Goal: Transaction & Acquisition: Purchase product/service

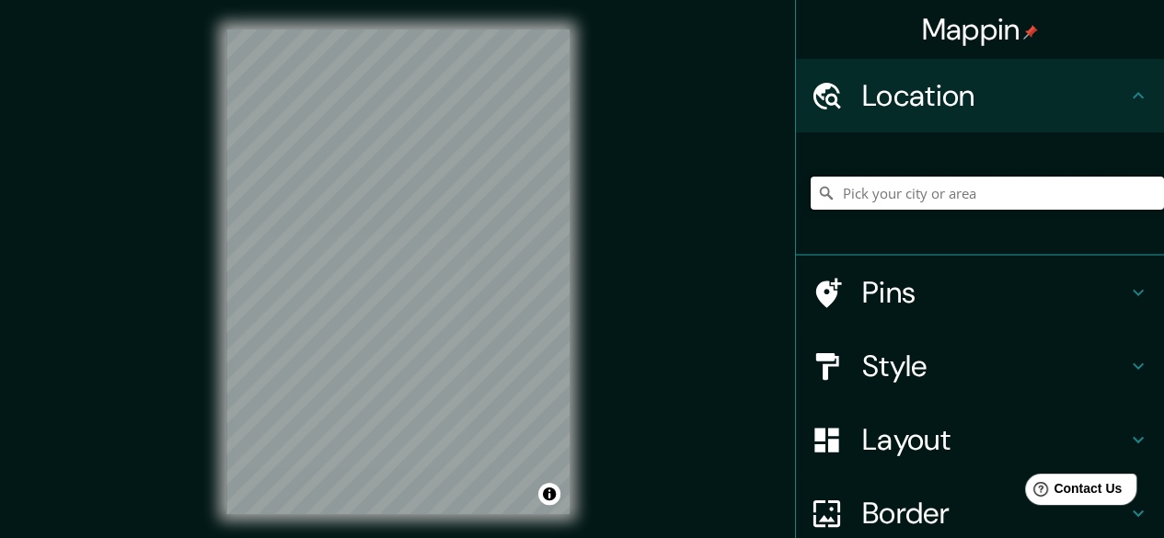
click at [837, 197] on input "Pick your city or area" at bounding box center [987, 193] width 353 height 33
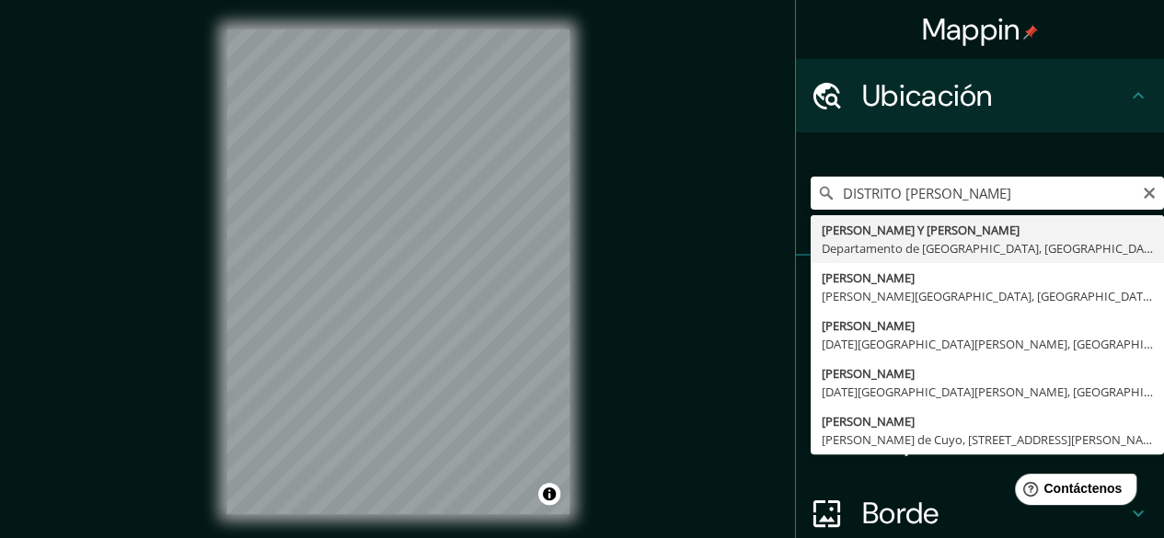
type input "[PERSON_NAME] Y [PERSON_NAME], [GEOGRAPHIC_DATA], [GEOGRAPHIC_DATA]"
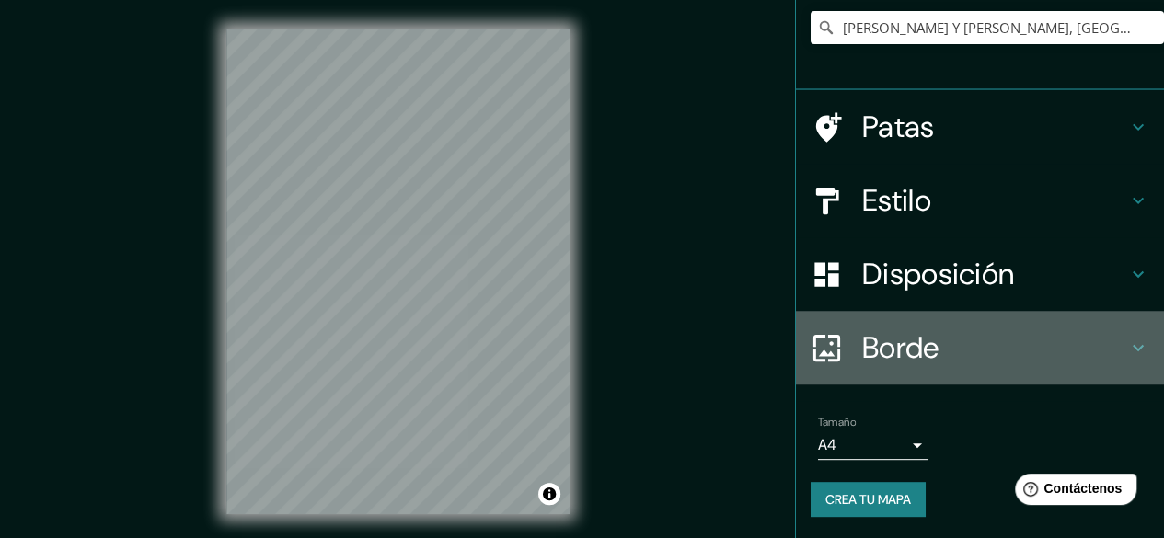
click at [895, 354] on font "Borde" at bounding box center [900, 347] width 77 height 39
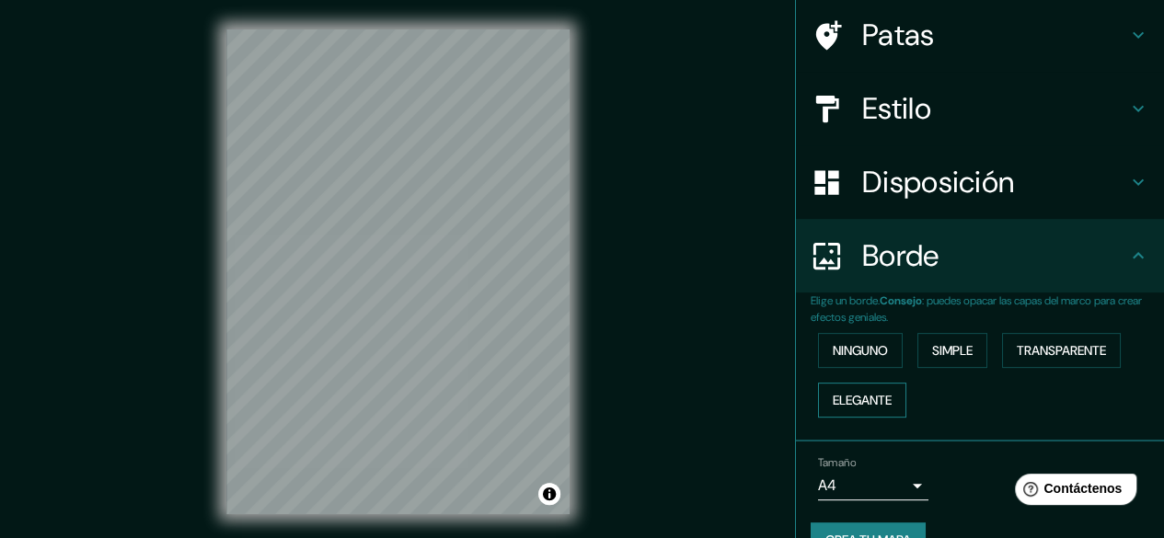
click at [842, 388] on font "Elegante" at bounding box center [862, 400] width 59 height 24
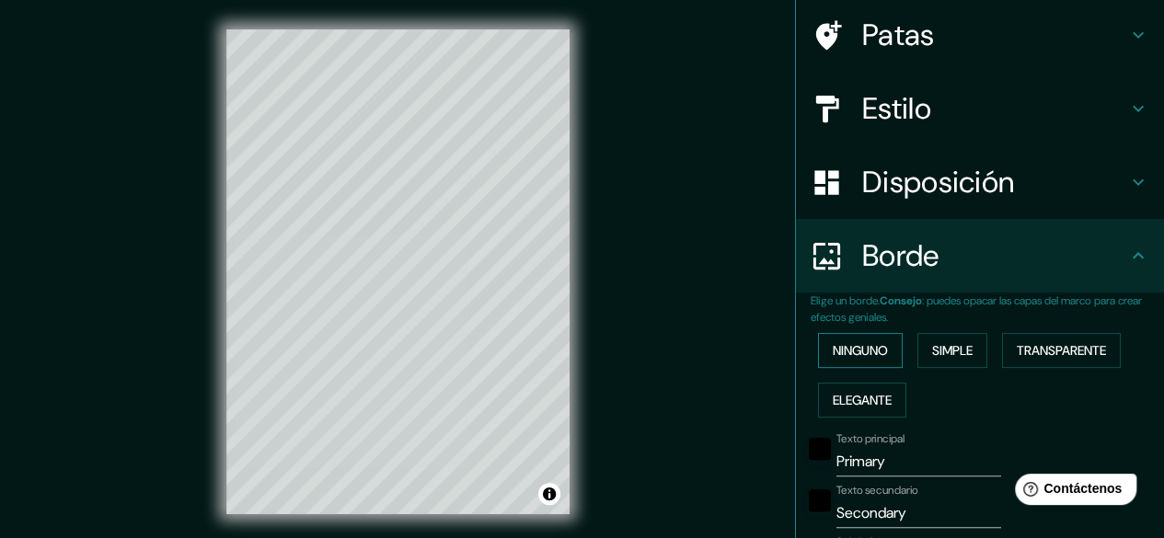
click at [872, 354] on font "Ninguno" at bounding box center [860, 350] width 55 height 17
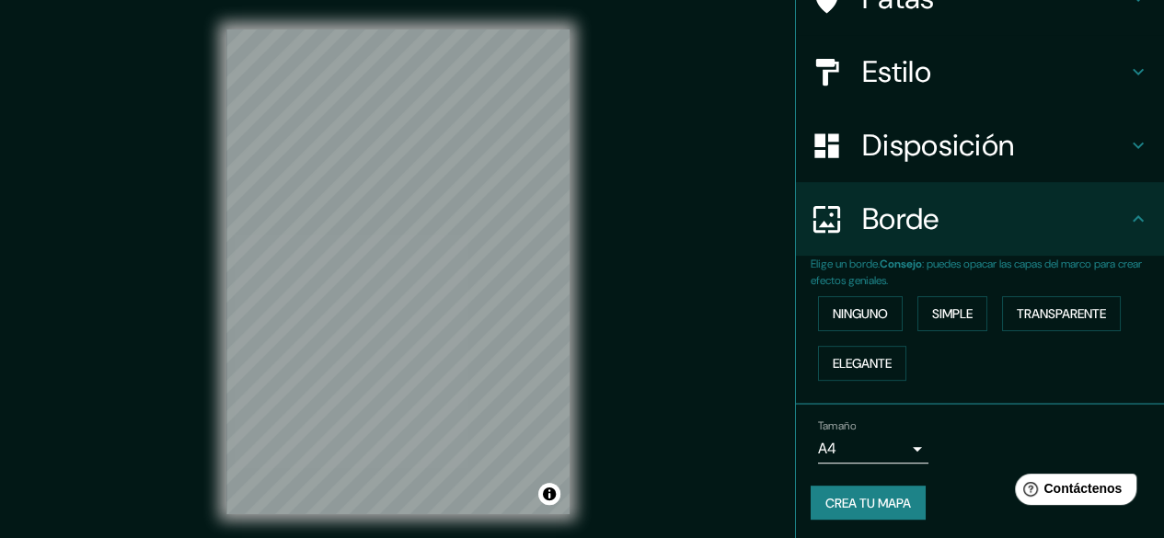
scroll to position [174, 0]
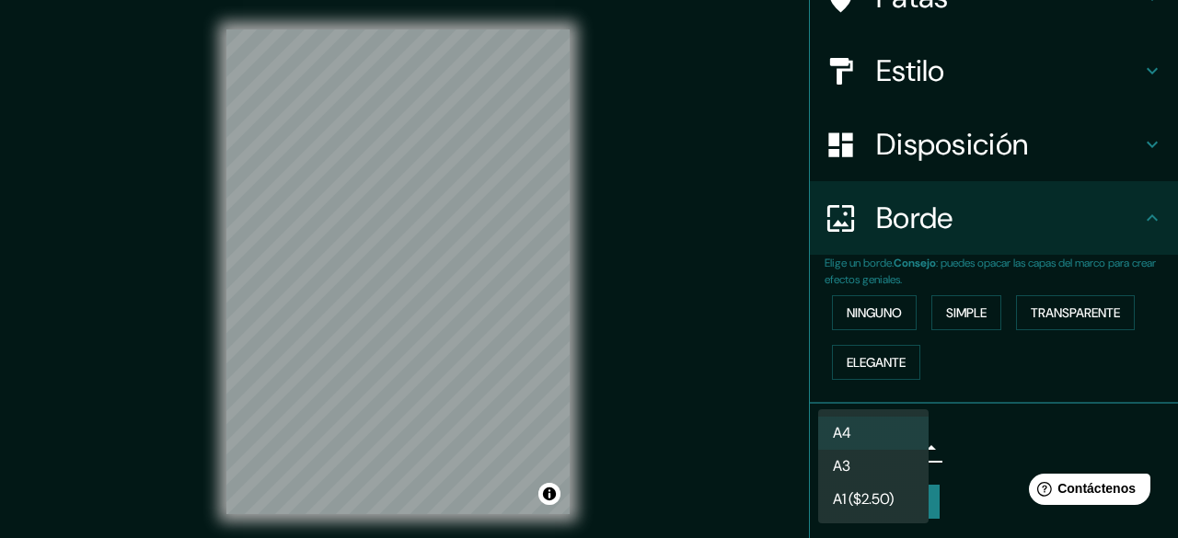
click at [878, 439] on body "Mappin Ubicación [PERSON_NAME] Y [PERSON_NAME], [GEOGRAPHIC_DATA], [GEOGRAPHIC_…" at bounding box center [589, 269] width 1178 height 538
click at [868, 467] on li "A3" at bounding box center [873, 468] width 110 height 34
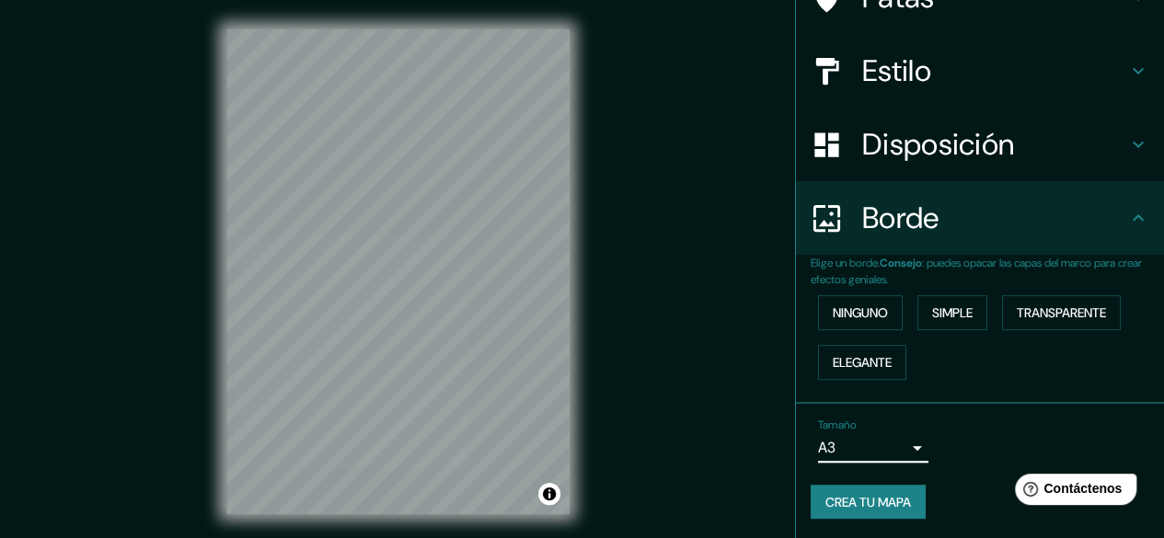
click at [991, 164] on div "Disposición" at bounding box center [980, 145] width 368 height 74
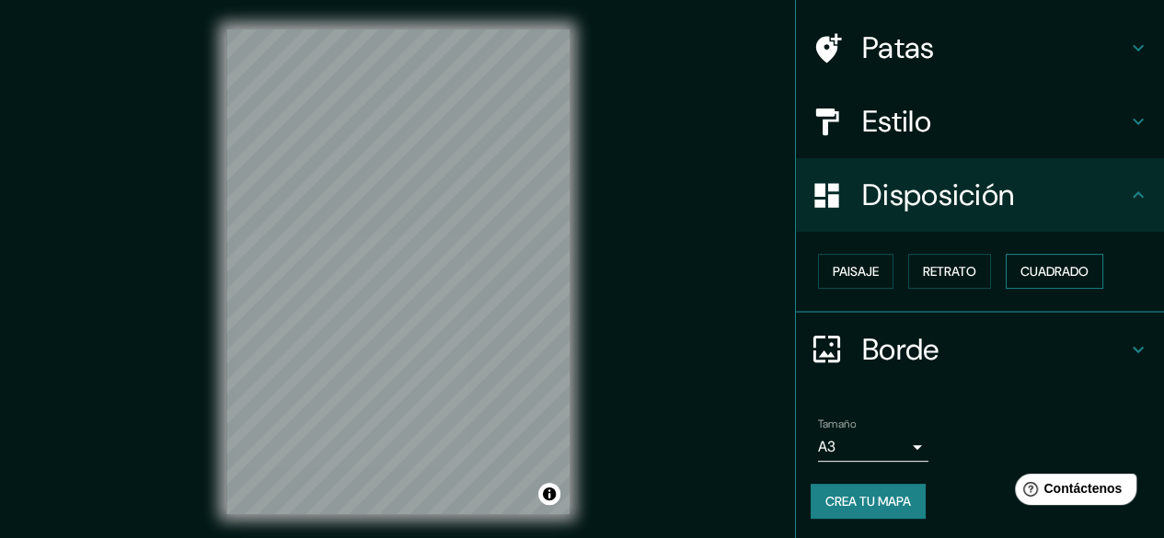
scroll to position [123, 0]
click at [1047, 274] on font "Cuadrado" at bounding box center [1054, 271] width 68 height 17
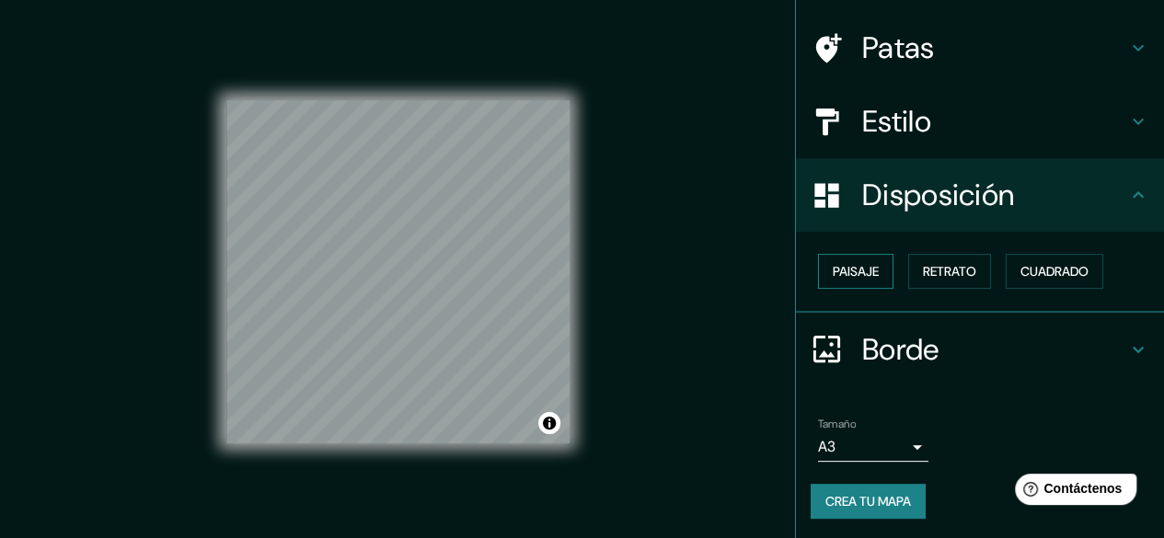
click at [845, 257] on button "Paisaje" at bounding box center [855, 271] width 75 height 35
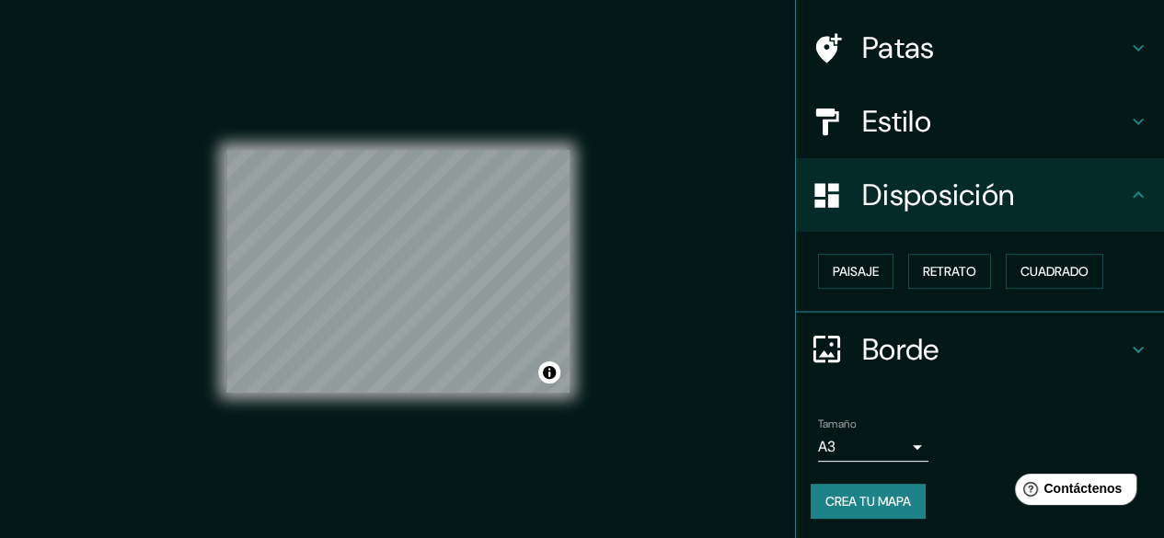
click at [900, 129] on font "Estilo" at bounding box center [896, 121] width 69 height 39
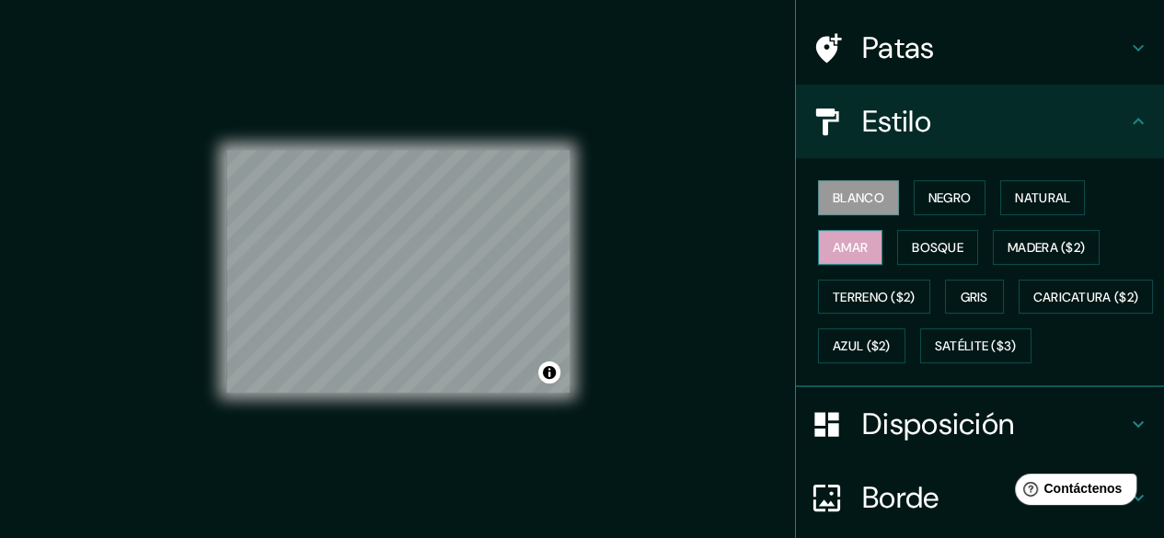
click at [850, 243] on font "Amar" at bounding box center [850, 247] width 35 height 17
click at [936, 194] on font "Negro" at bounding box center [949, 198] width 43 height 17
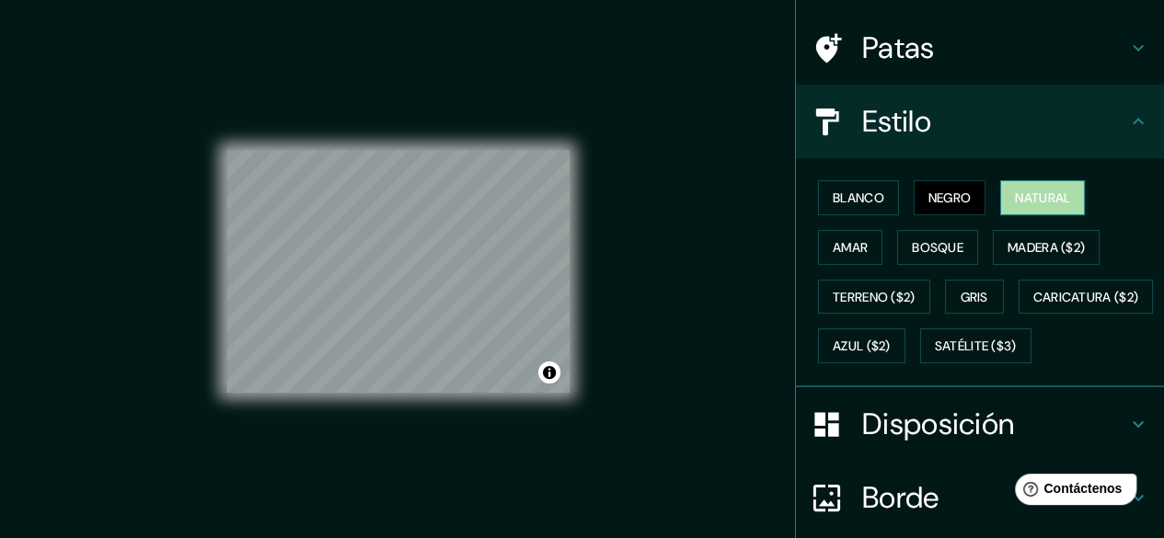
click at [1000, 200] on button "Natural" at bounding box center [1042, 197] width 85 height 35
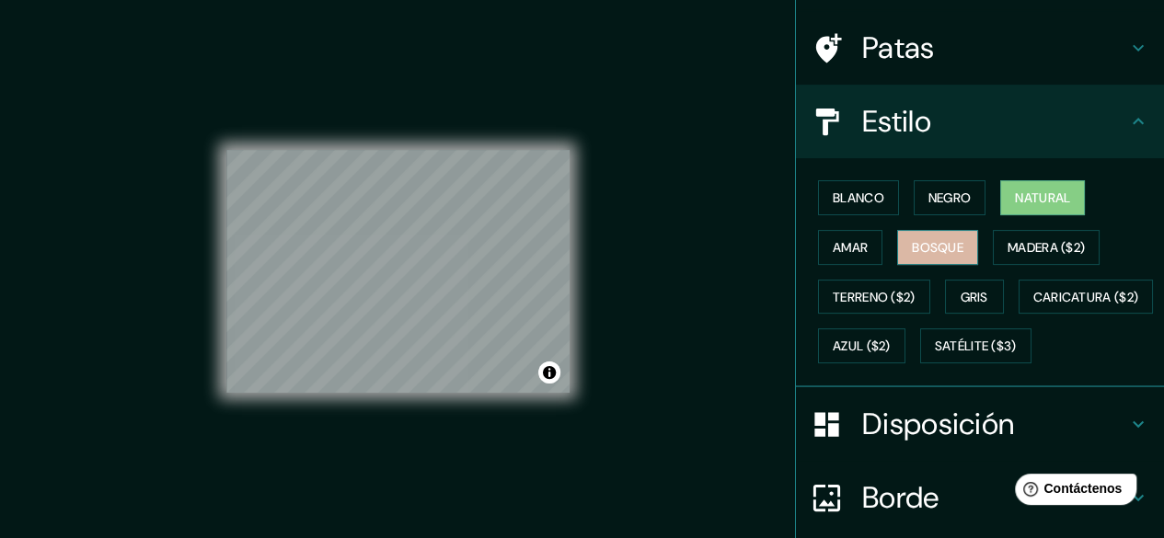
click at [933, 236] on font "Bosque" at bounding box center [938, 248] width 52 height 24
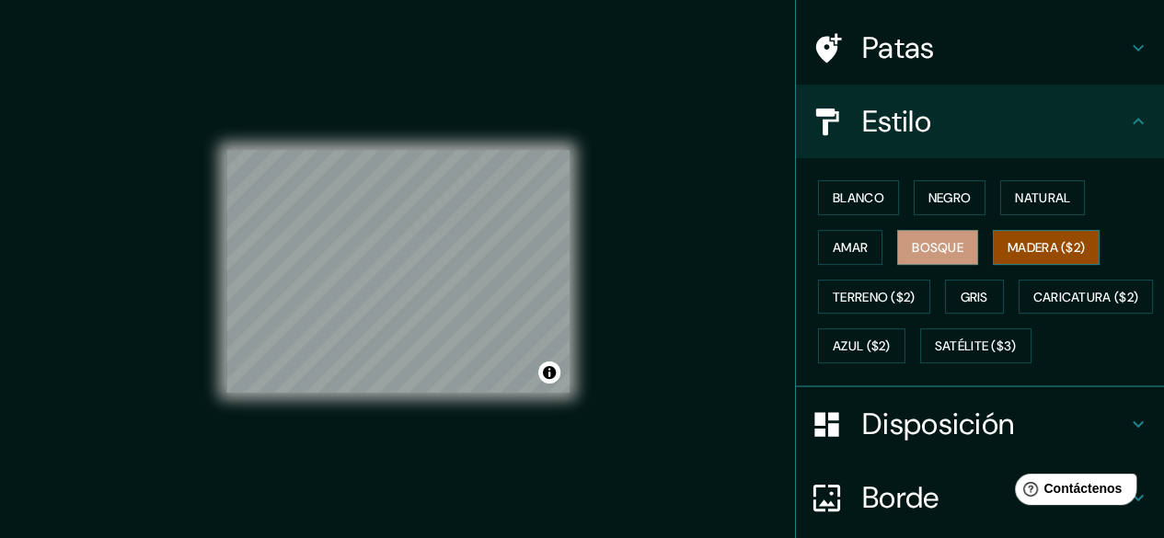
click at [1017, 244] on font "Madera ($2)" at bounding box center [1045, 247] width 77 height 17
click at [945, 289] on button "Gris" at bounding box center [974, 297] width 59 height 35
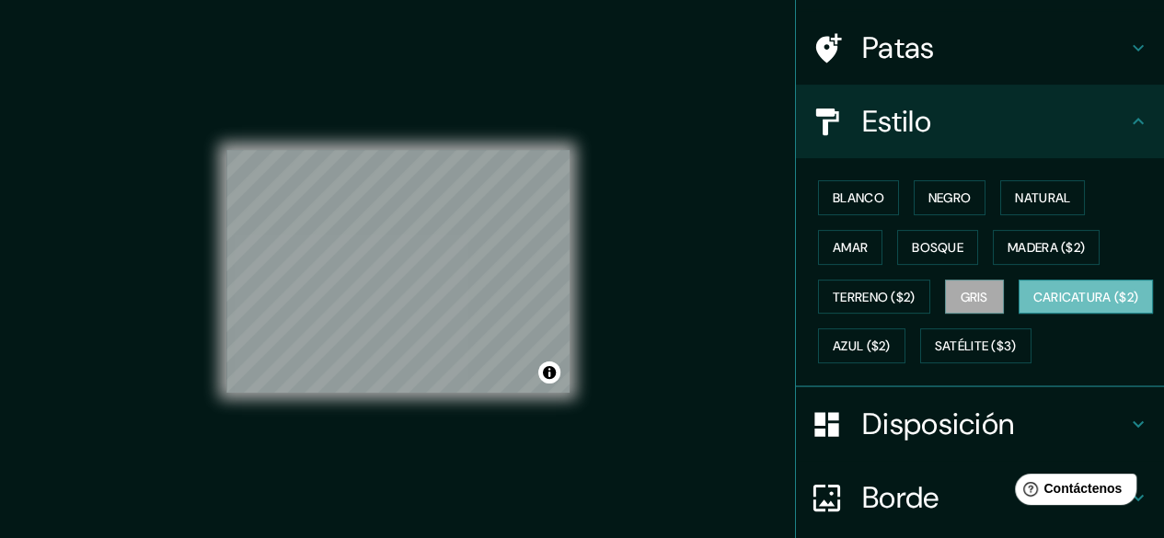
click at [1033, 309] on font "Caricatura ($2)" at bounding box center [1086, 297] width 106 height 24
click at [891, 339] on font "Azul ($2)" at bounding box center [862, 347] width 58 height 17
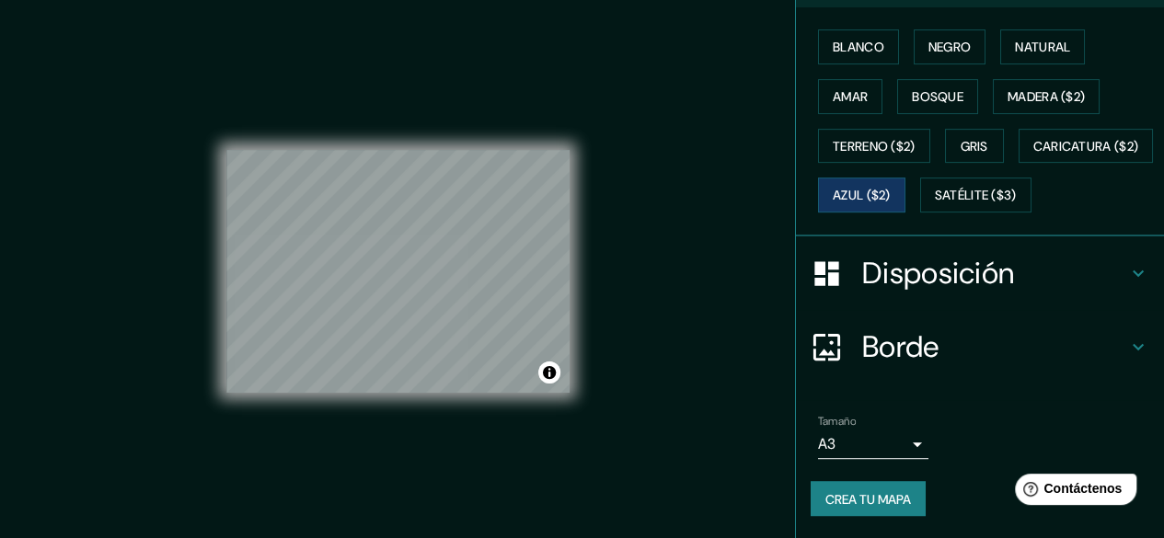
scroll to position [317, 0]
click at [854, 507] on font "Crea tu mapa" at bounding box center [868, 498] width 86 height 17
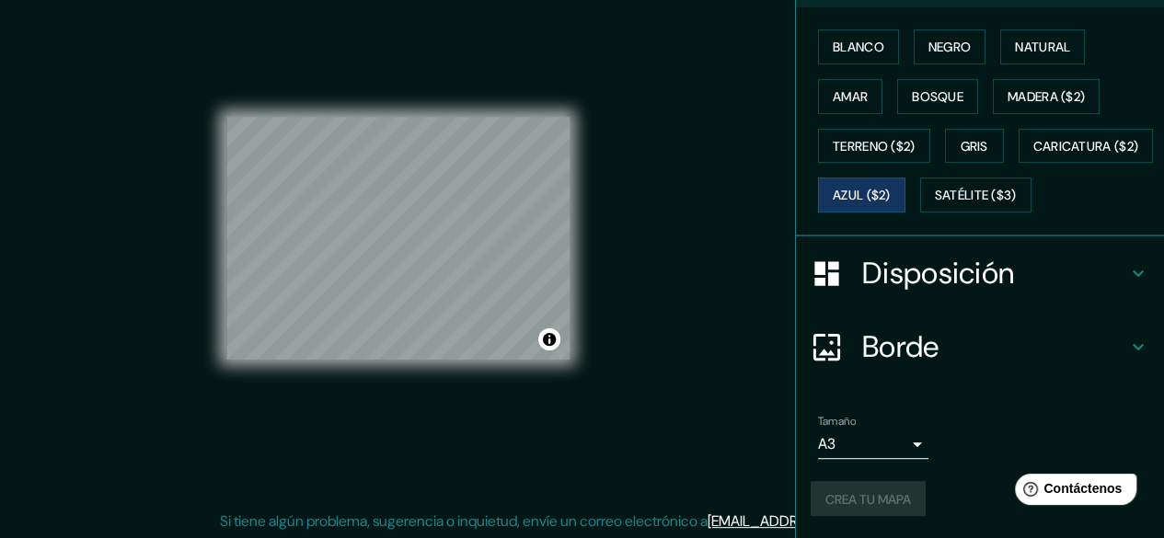
scroll to position [34, 0]
click at [869, 498] on div "Crea tu mapa" at bounding box center [980, 498] width 339 height 35
click at [986, 431] on div "Tamaño A3 single" at bounding box center [980, 437] width 339 height 59
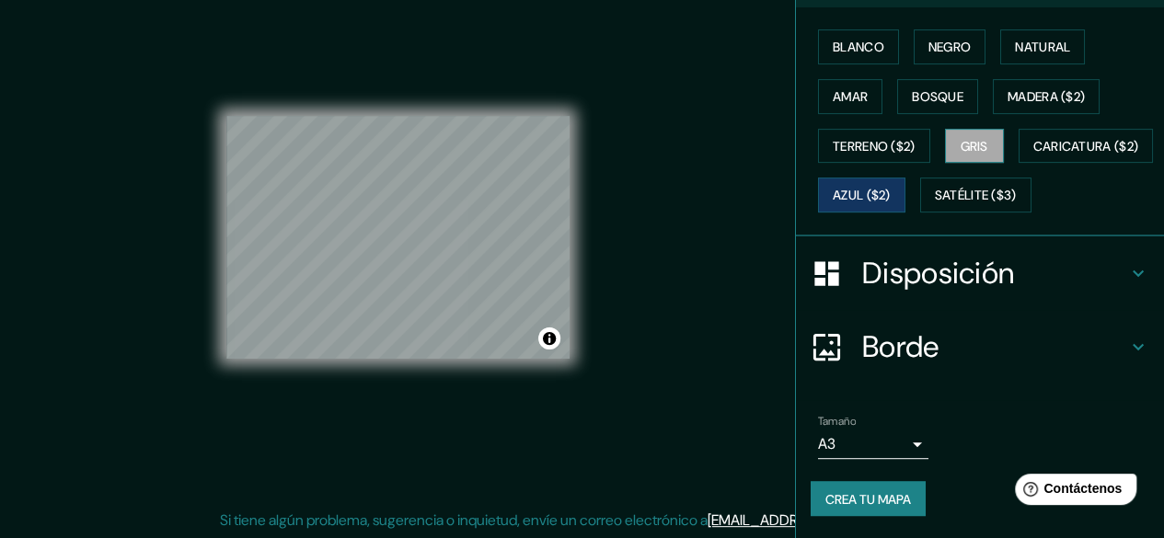
scroll to position [317, 0]
click at [868, 490] on font "Crea tu mapa" at bounding box center [868, 498] width 86 height 17
click at [865, 500] on font "Crea tu mapa" at bounding box center [868, 498] width 86 height 17
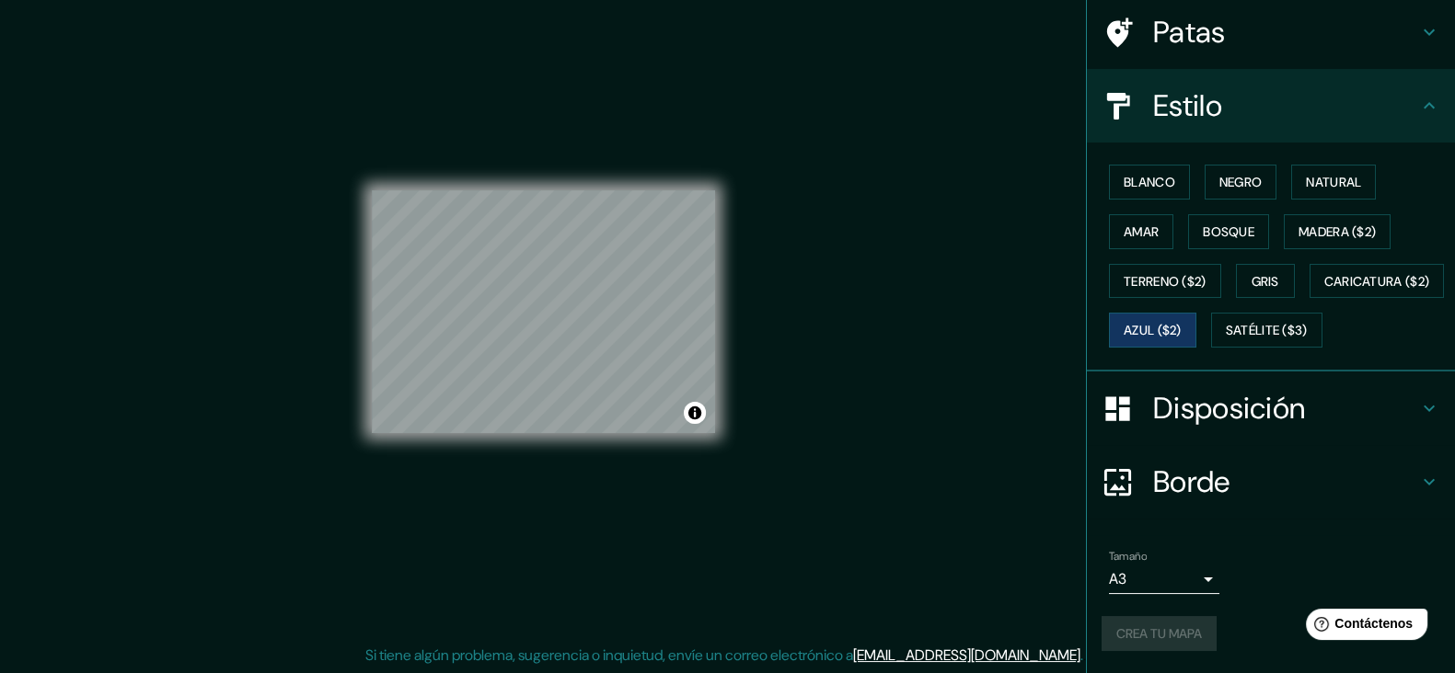
scroll to position [183, 0]
click at [1152, 537] on font "Crea tu mapa" at bounding box center [1159, 634] width 86 height 17
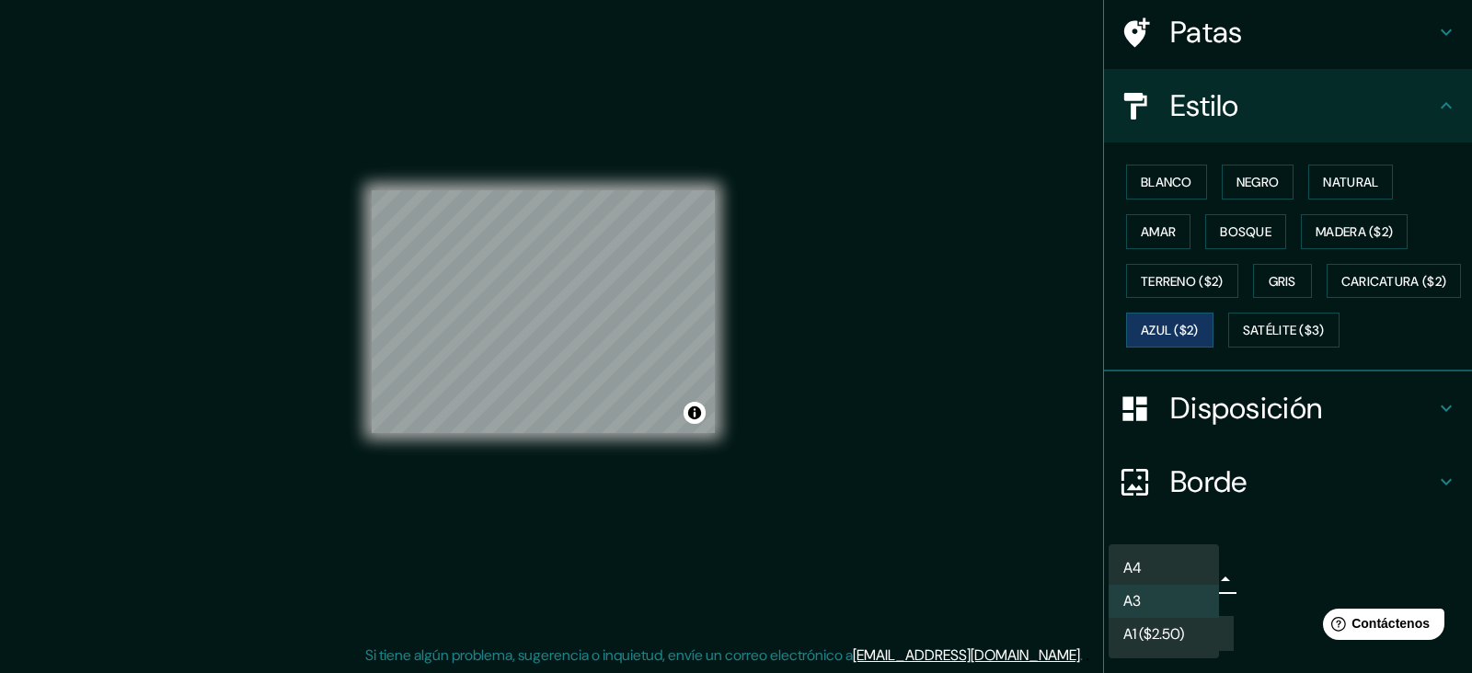
click at [1177, 537] on body "Mappin Ubicación [PERSON_NAME] Y [PERSON_NAME], [GEOGRAPHIC_DATA], [GEOGRAPHIC_…" at bounding box center [736, 316] width 1472 height 673
click at [1165, 537] on li "A4" at bounding box center [1164, 569] width 110 height 34
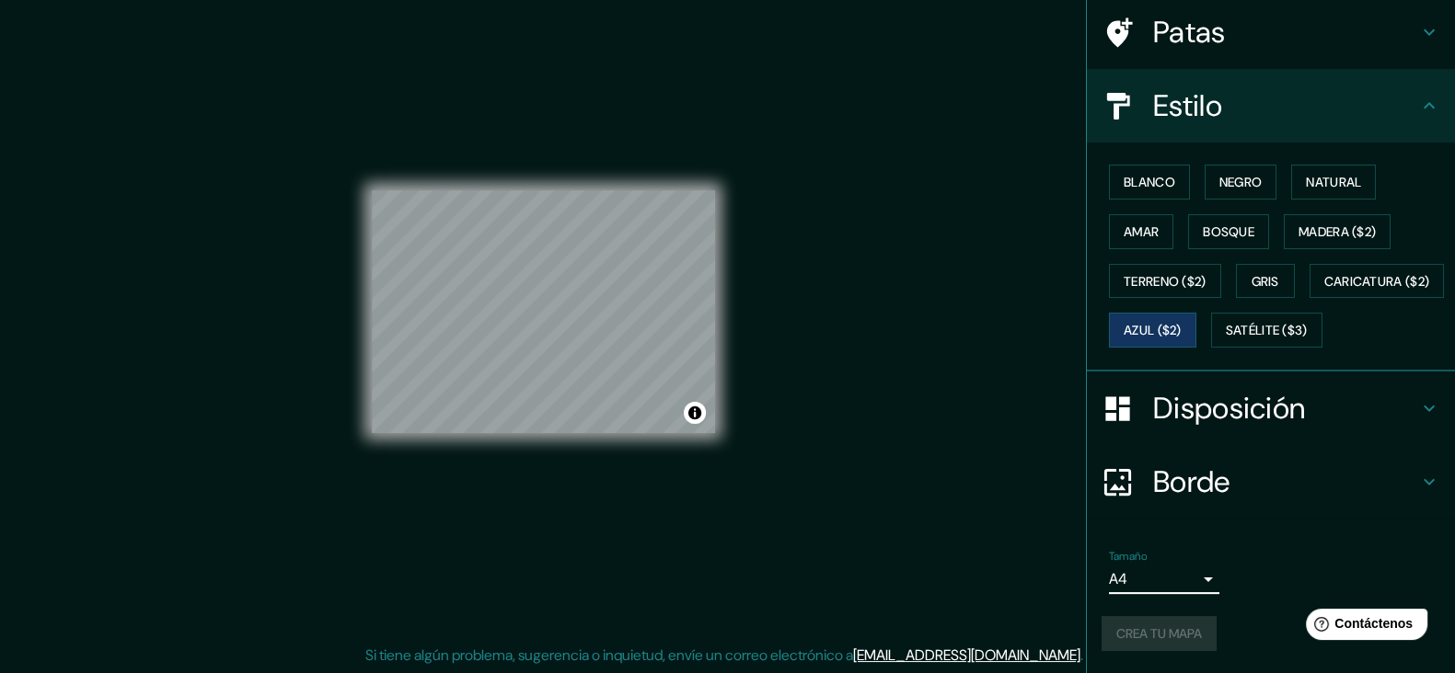
click at [1177, 408] on font "Disposición" at bounding box center [1229, 408] width 152 height 39
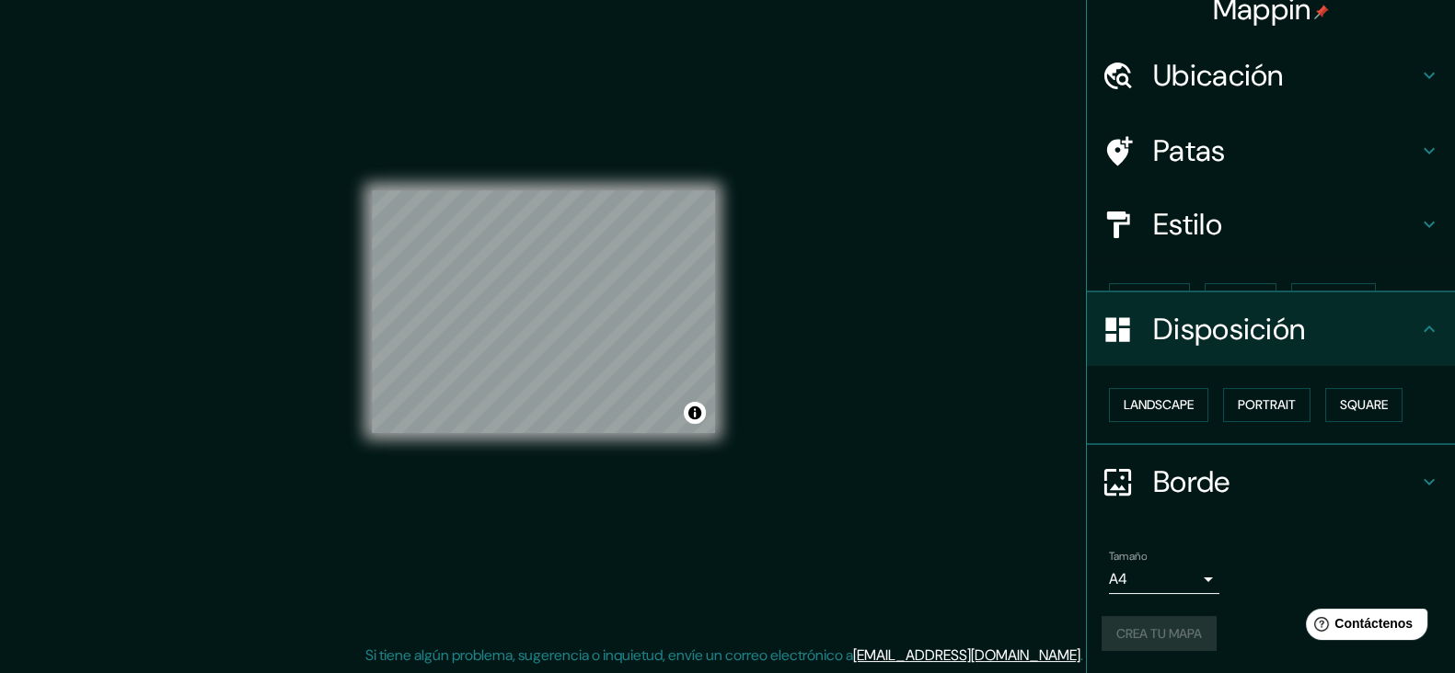
scroll to position [0, 0]
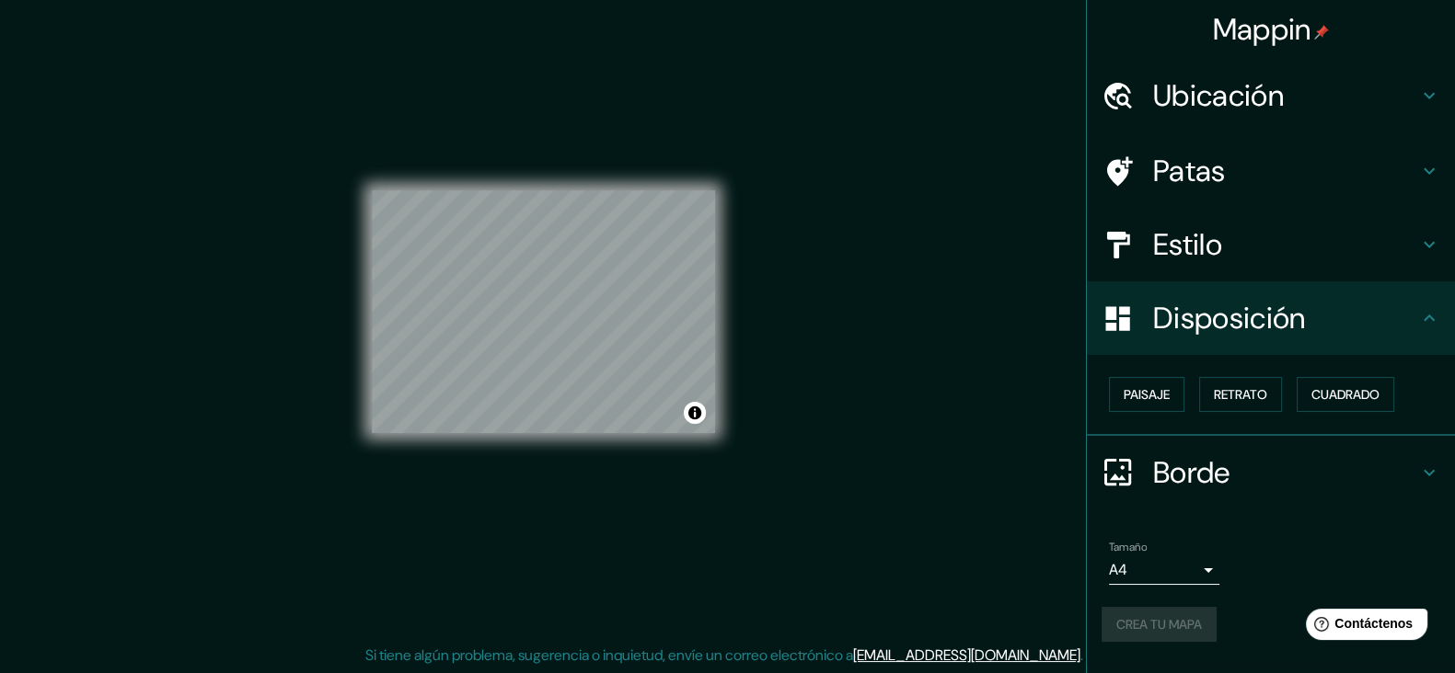
click at [1177, 499] on div "Borde" at bounding box center [1271, 473] width 368 height 74
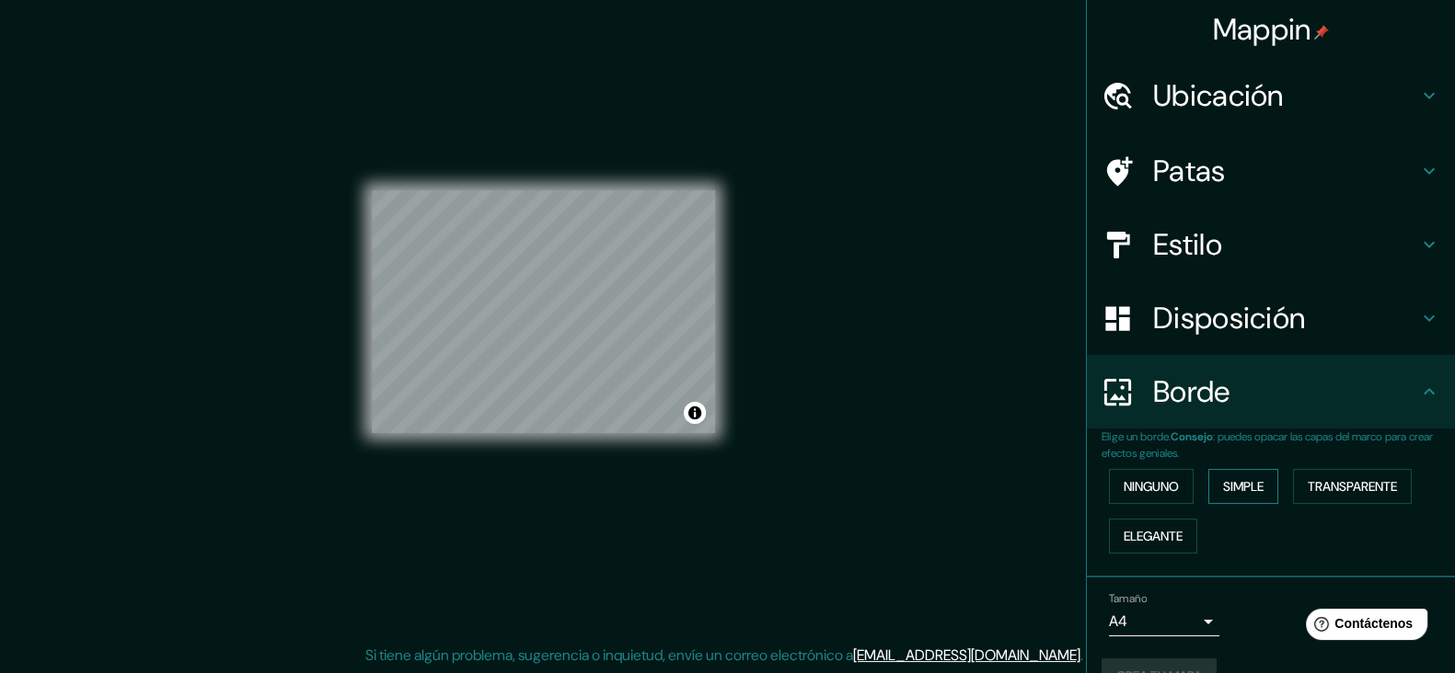
click at [1177, 479] on font "Simple" at bounding box center [1243, 486] width 40 height 17
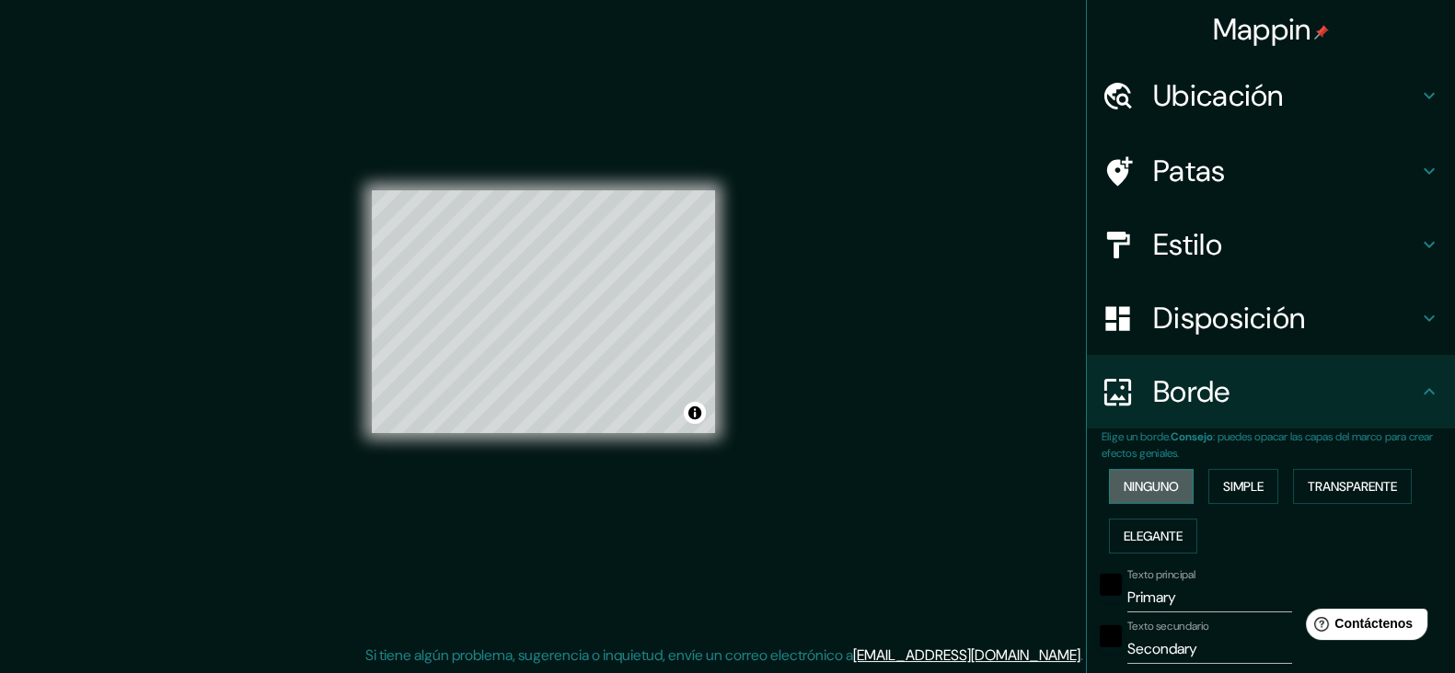
click at [1151, 499] on button "Ninguno" at bounding box center [1151, 486] width 85 height 35
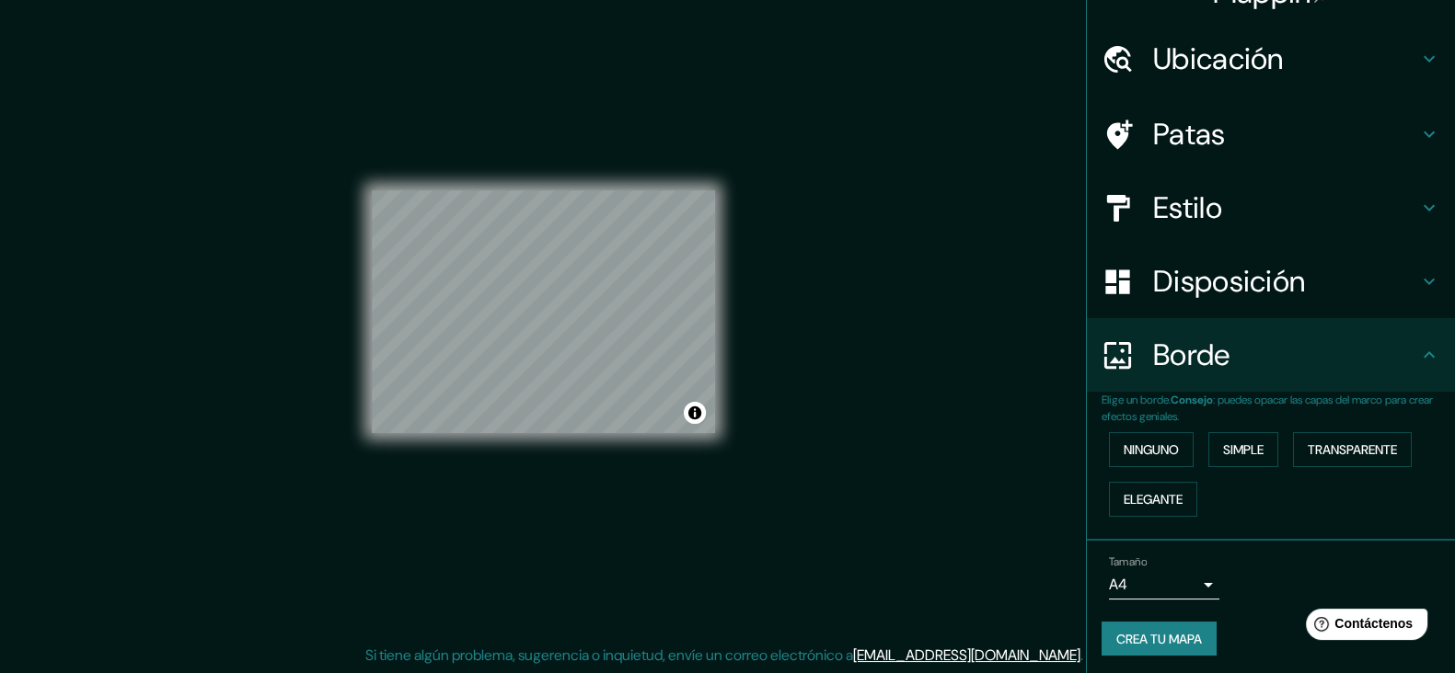
scroll to position [39, 0]
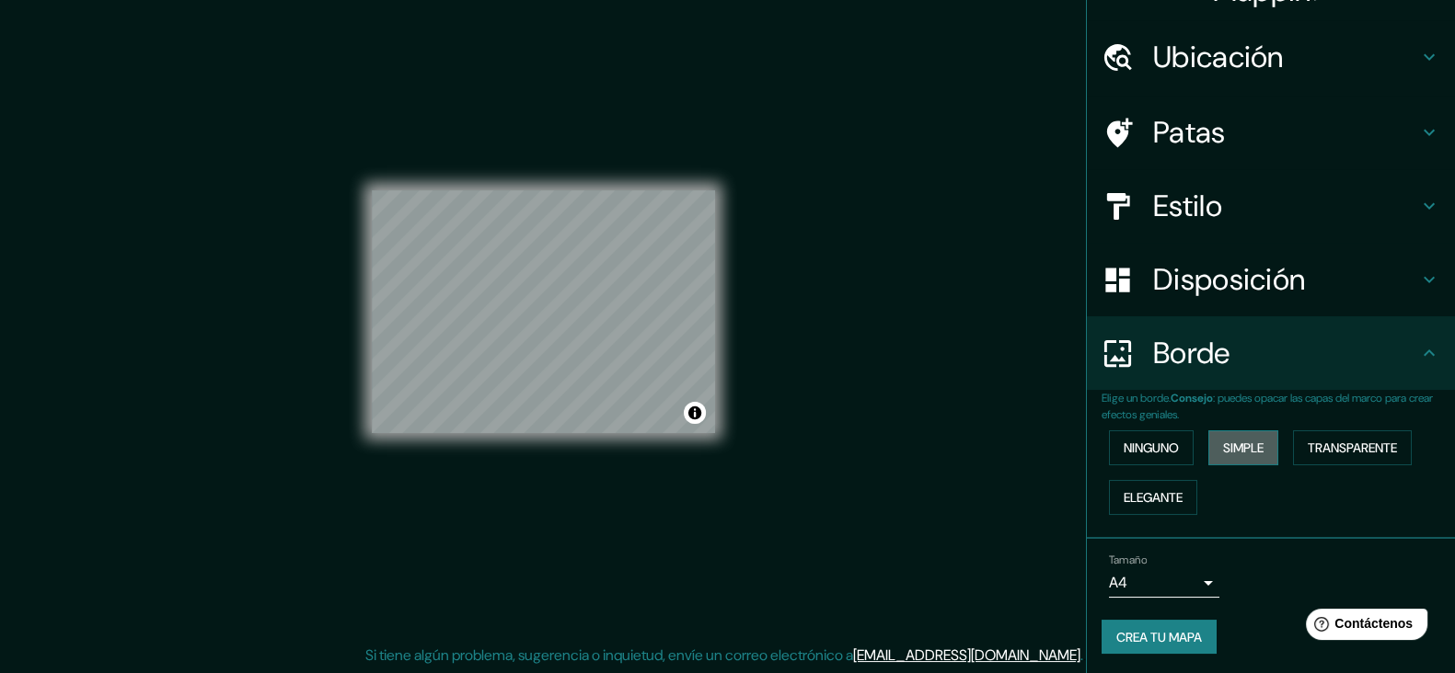
click at [1177, 433] on button "Simple" at bounding box center [1243, 448] width 70 height 35
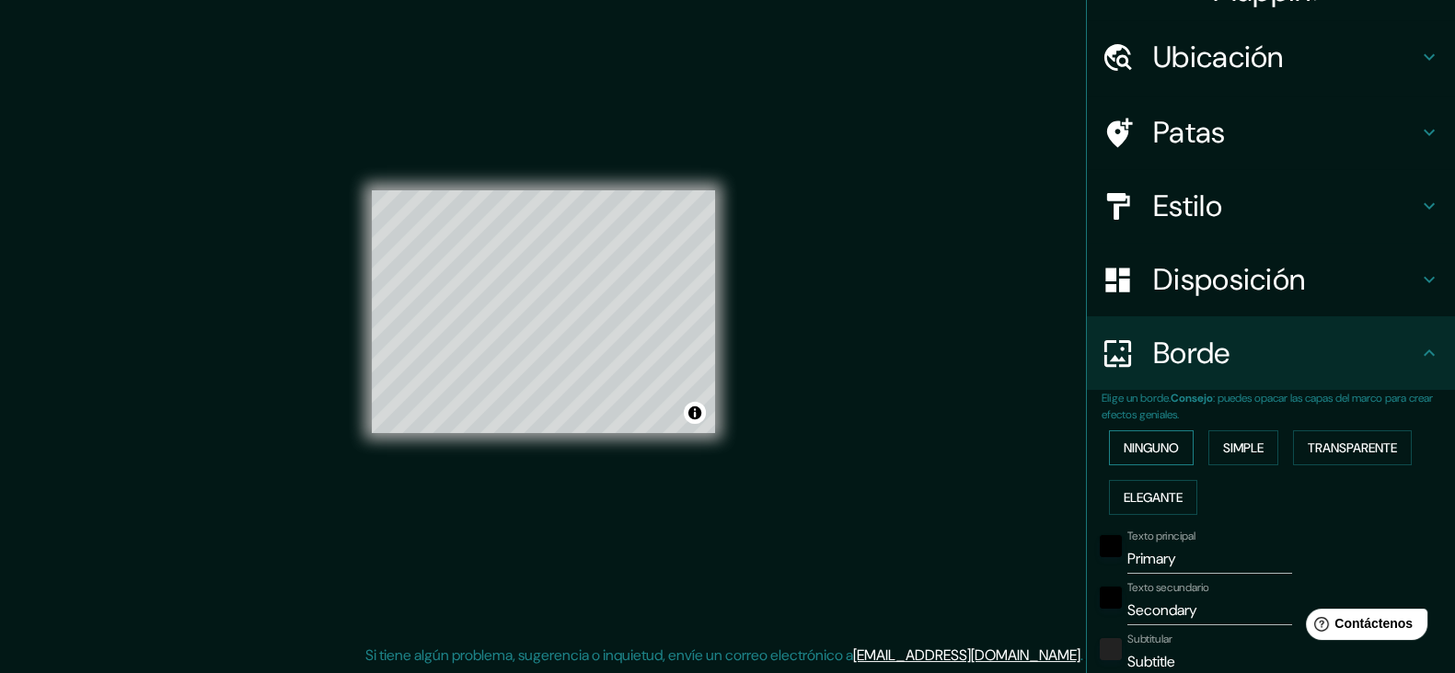
click at [1165, 443] on button "Ninguno" at bounding box center [1151, 448] width 85 height 35
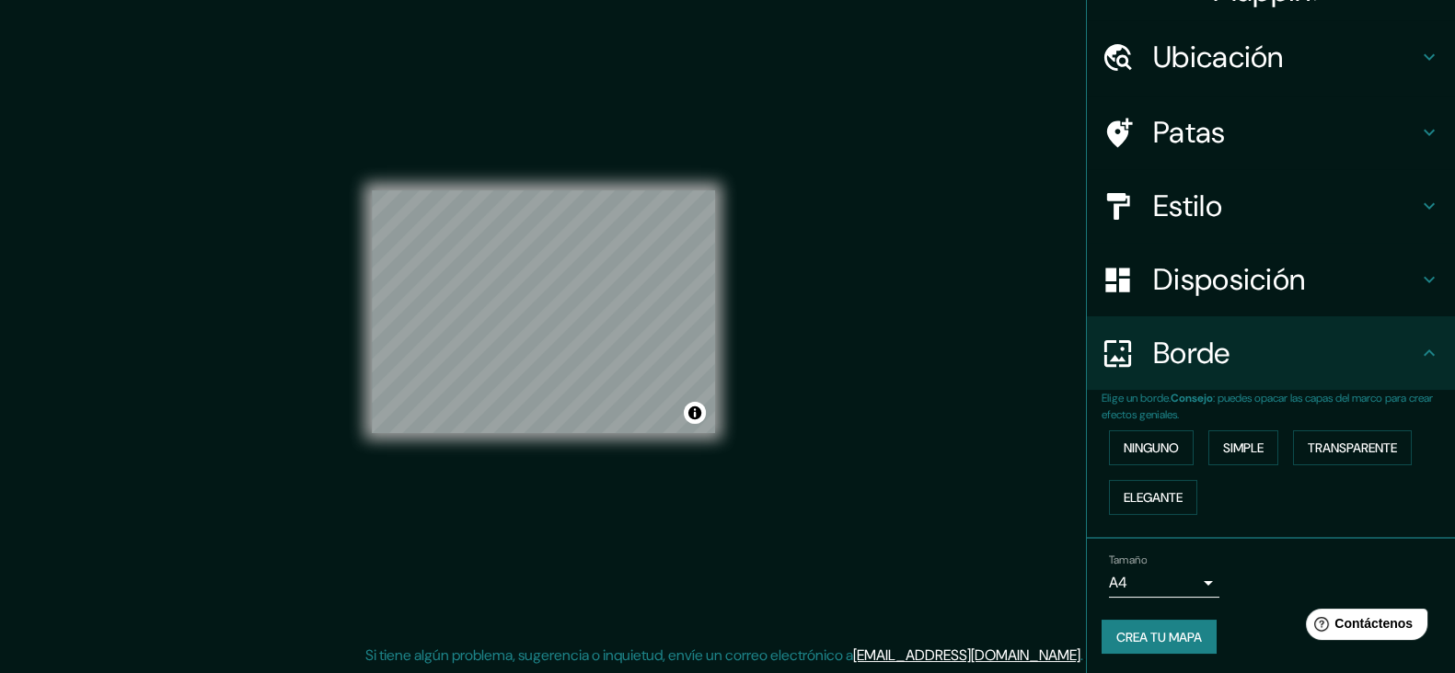
click at [1156, 537] on font "Crea tu mapa" at bounding box center [1159, 637] width 86 height 17
